Goal: Check status: Check status

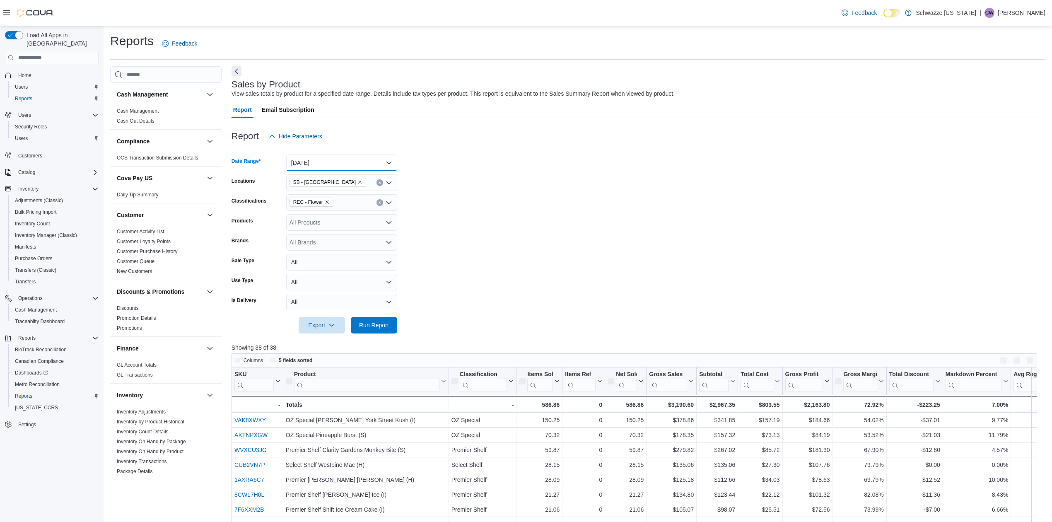
click at [321, 163] on button "[DATE]" at bounding box center [341, 162] width 111 height 17
click at [496, 171] on form "Date Range [DATE] Locations SB - Belmar Classifications REC - Flower Products A…" at bounding box center [639, 239] width 814 height 189
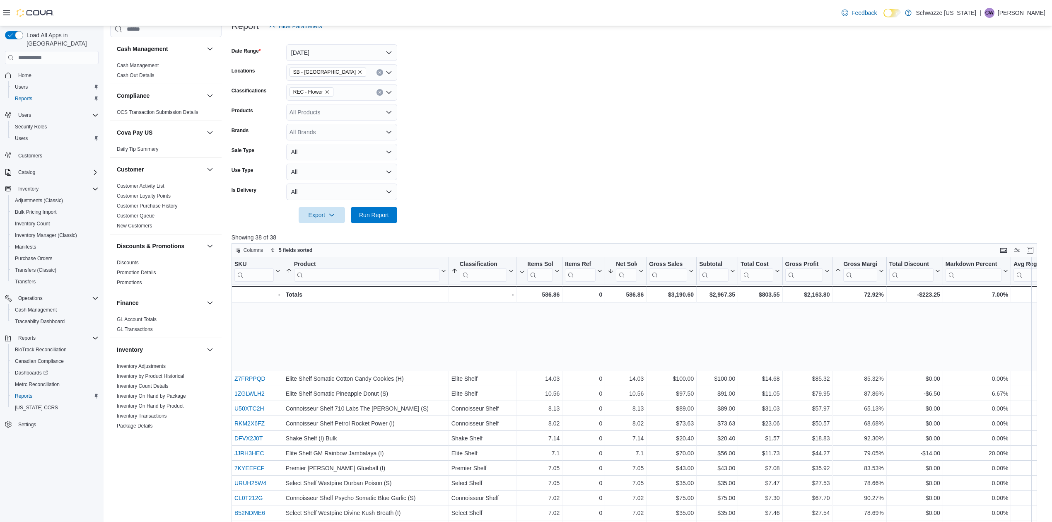
scroll to position [214, 0]
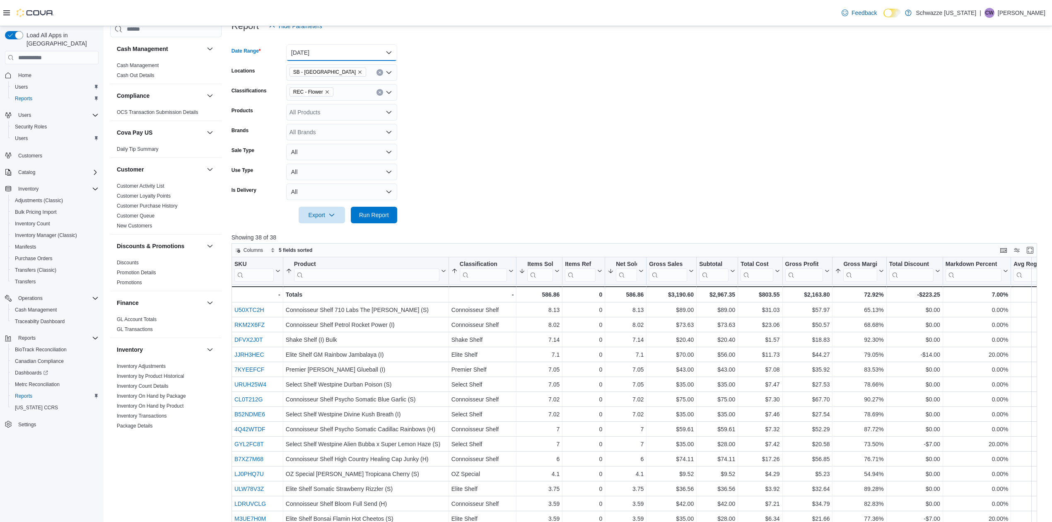
click at [321, 51] on button "[DATE]" at bounding box center [341, 52] width 111 height 17
click at [319, 88] on span "[DATE]" at bounding box center [346, 86] width 94 height 10
click at [365, 214] on span "Run Report" at bounding box center [374, 214] width 30 height 8
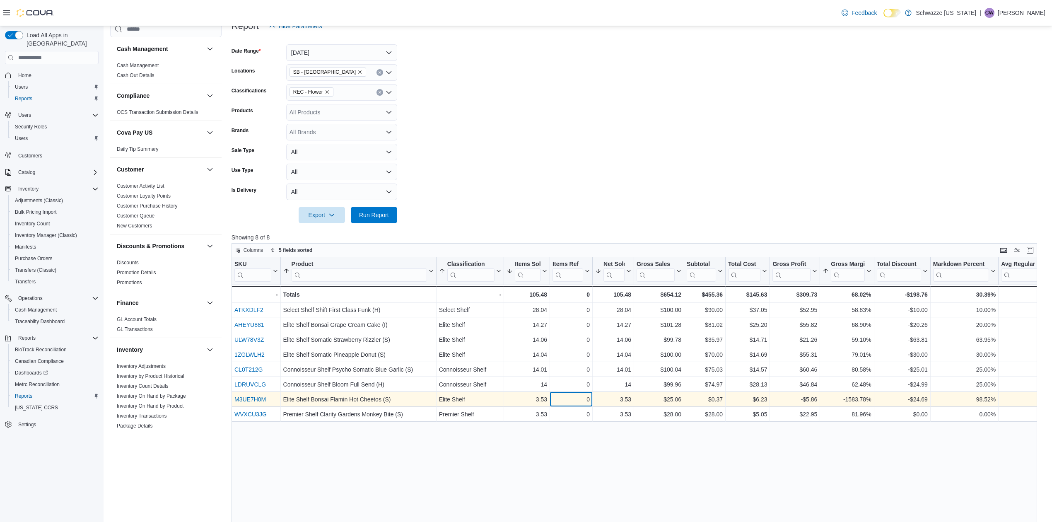
drag, startPoint x: 579, startPoint y: 396, endPoint x: 575, endPoint y: 400, distance: 5.3
click at [575, 400] on div "0" at bounding box center [570, 399] width 37 height 10
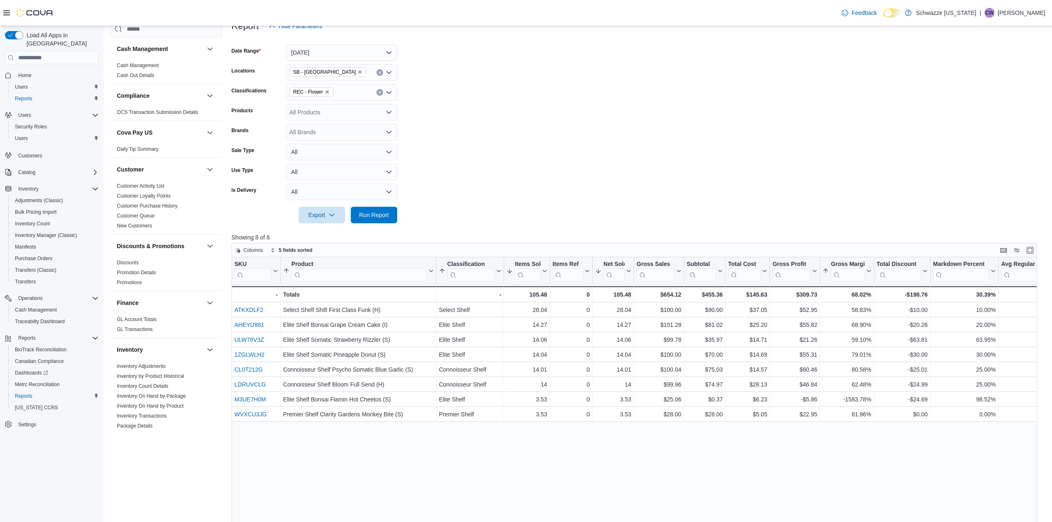
click at [535, 448] on div "SKU Click to view column header actions Product Sorted by Gross Margin, ascendi…" at bounding box center [639, 458] width 814 height 403
